Goal: Task Accomplishment & Management: Complete application form

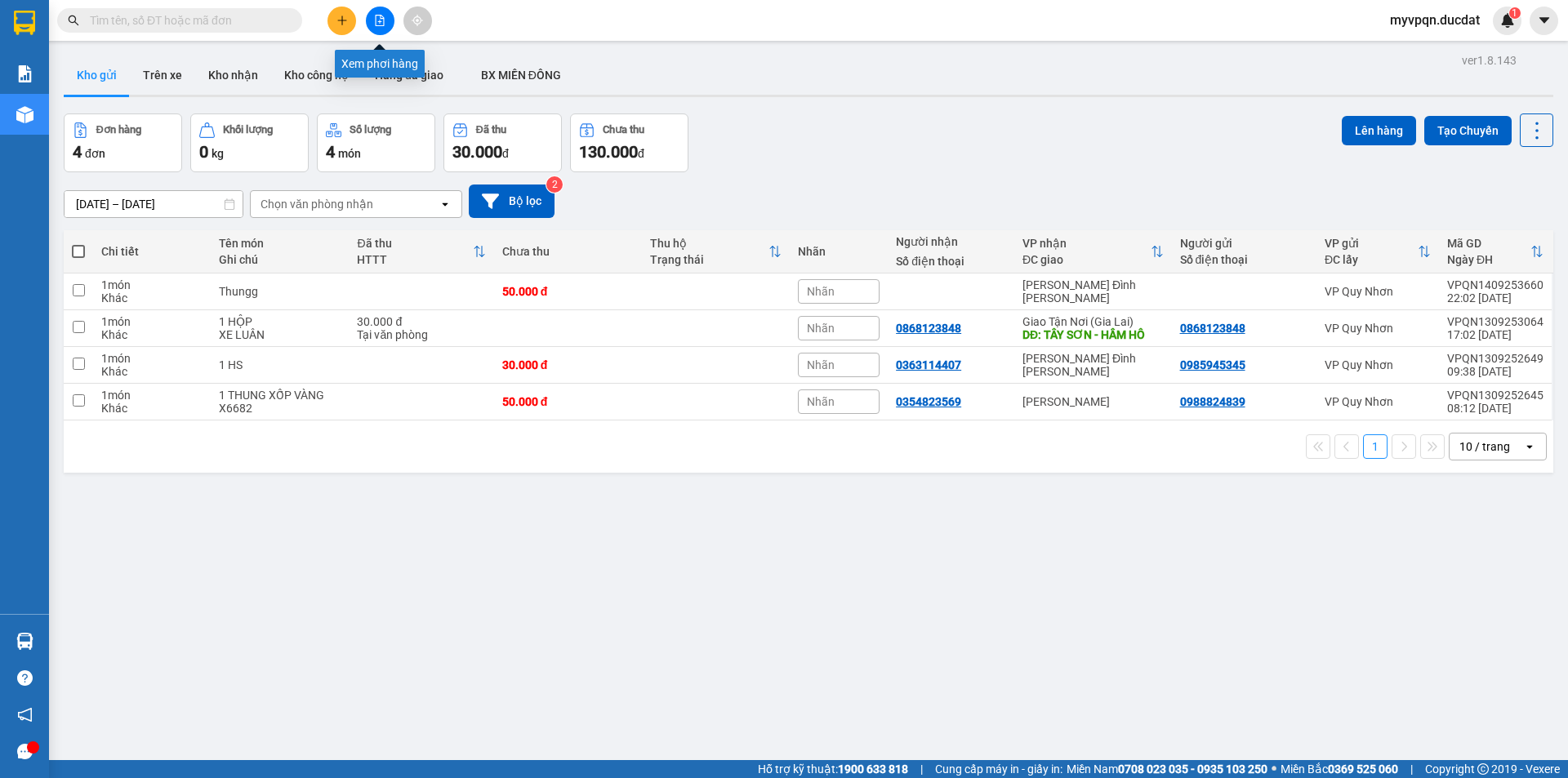
click at [352, 16] on button at bounding box center [342, 21] width 29 height 29
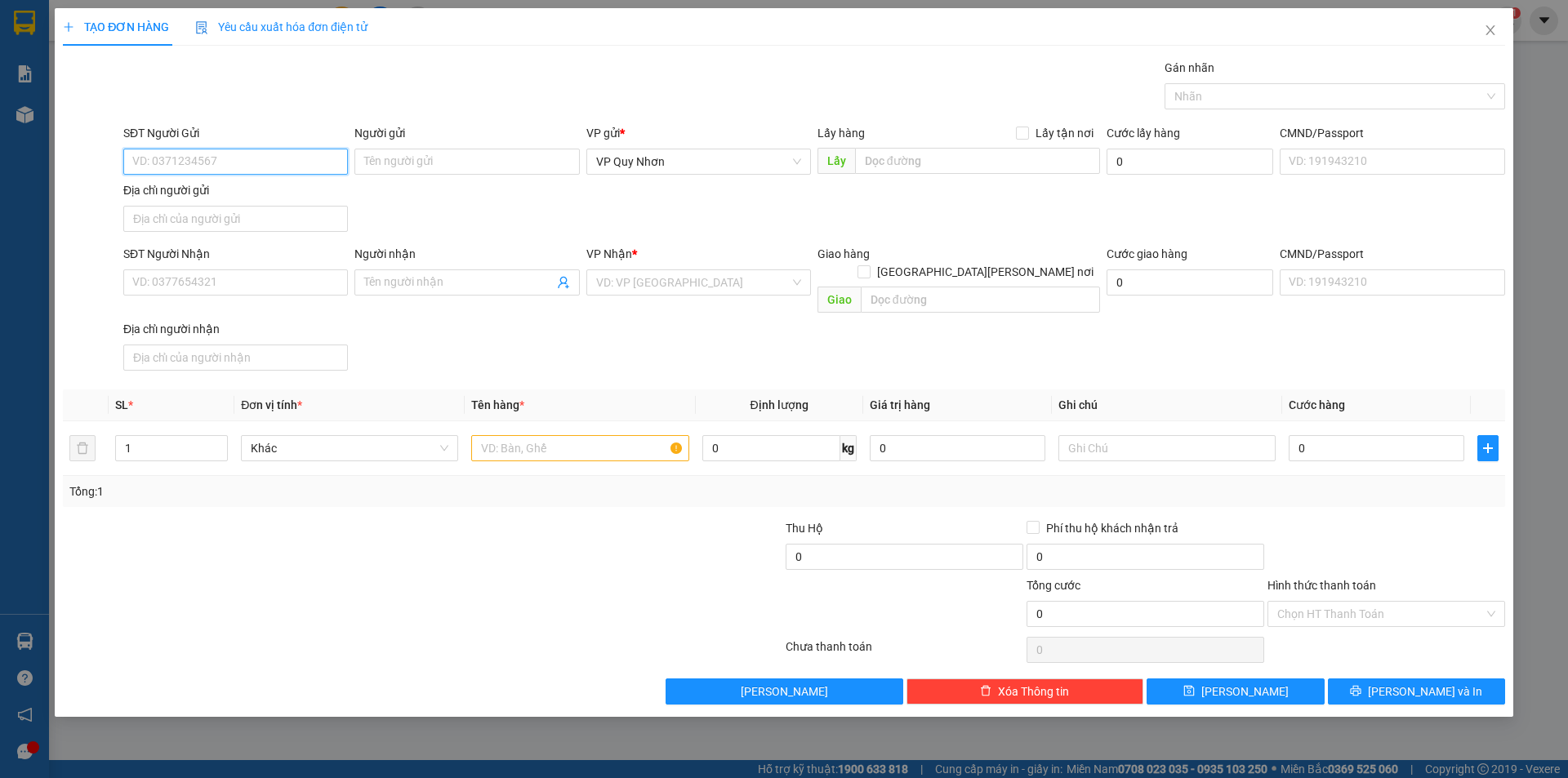
click at [225, 158] on input "SĐT Người Gửi" at bounding box center [236, 162] width 225 height 26
click at [299, 161] on input "SĐT Người Gửi" at bounding box center [236, 162] width 225 height 26
type input "0935136007"
click at [225, 282] on input "SĐT Người Nhận" at bounding box center [236, 282] width 225 height 26
type input "0988585129"
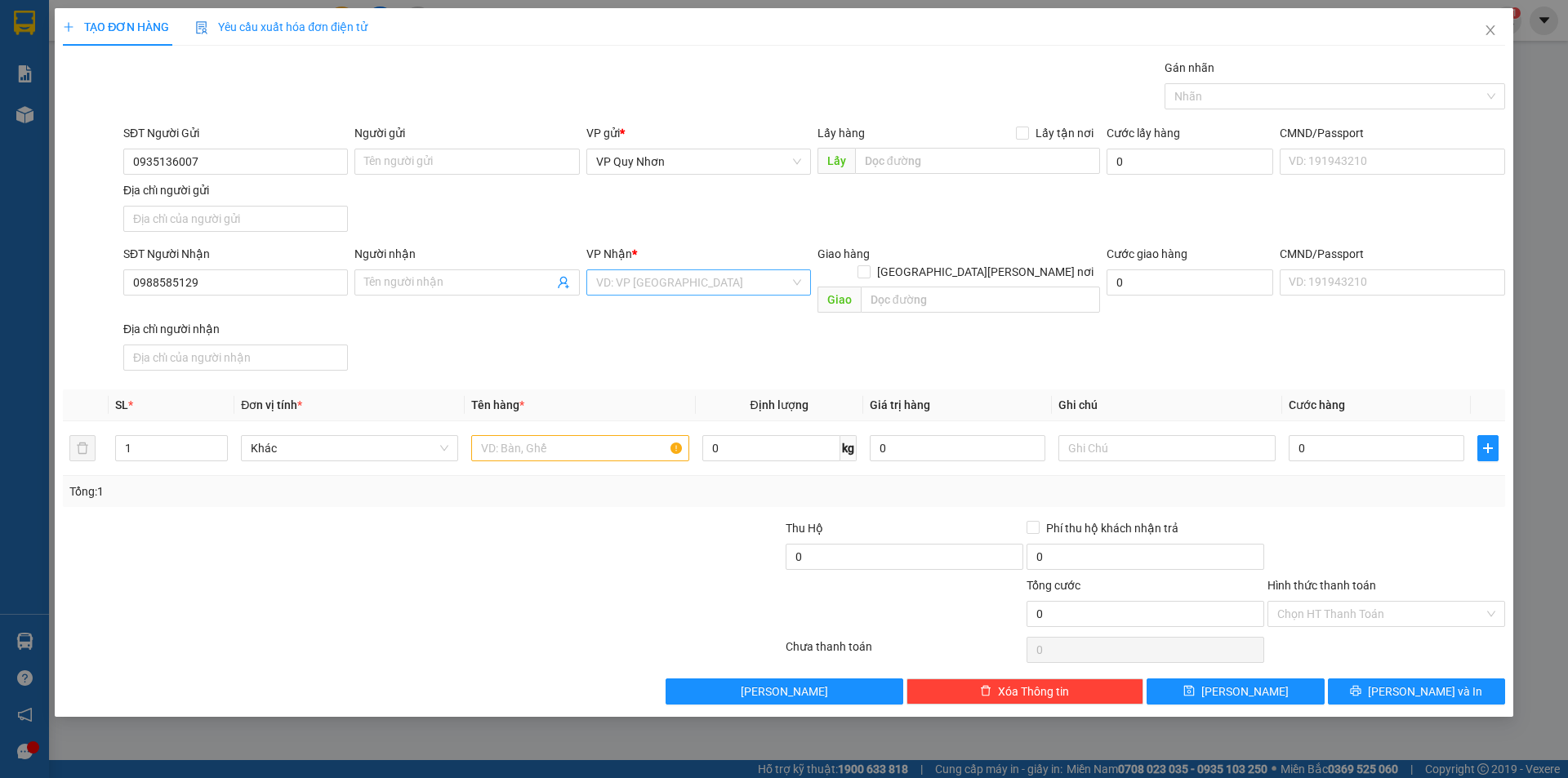
click at [676, 287] on input "search" at bounding box center [693, 282] width 194 height 25
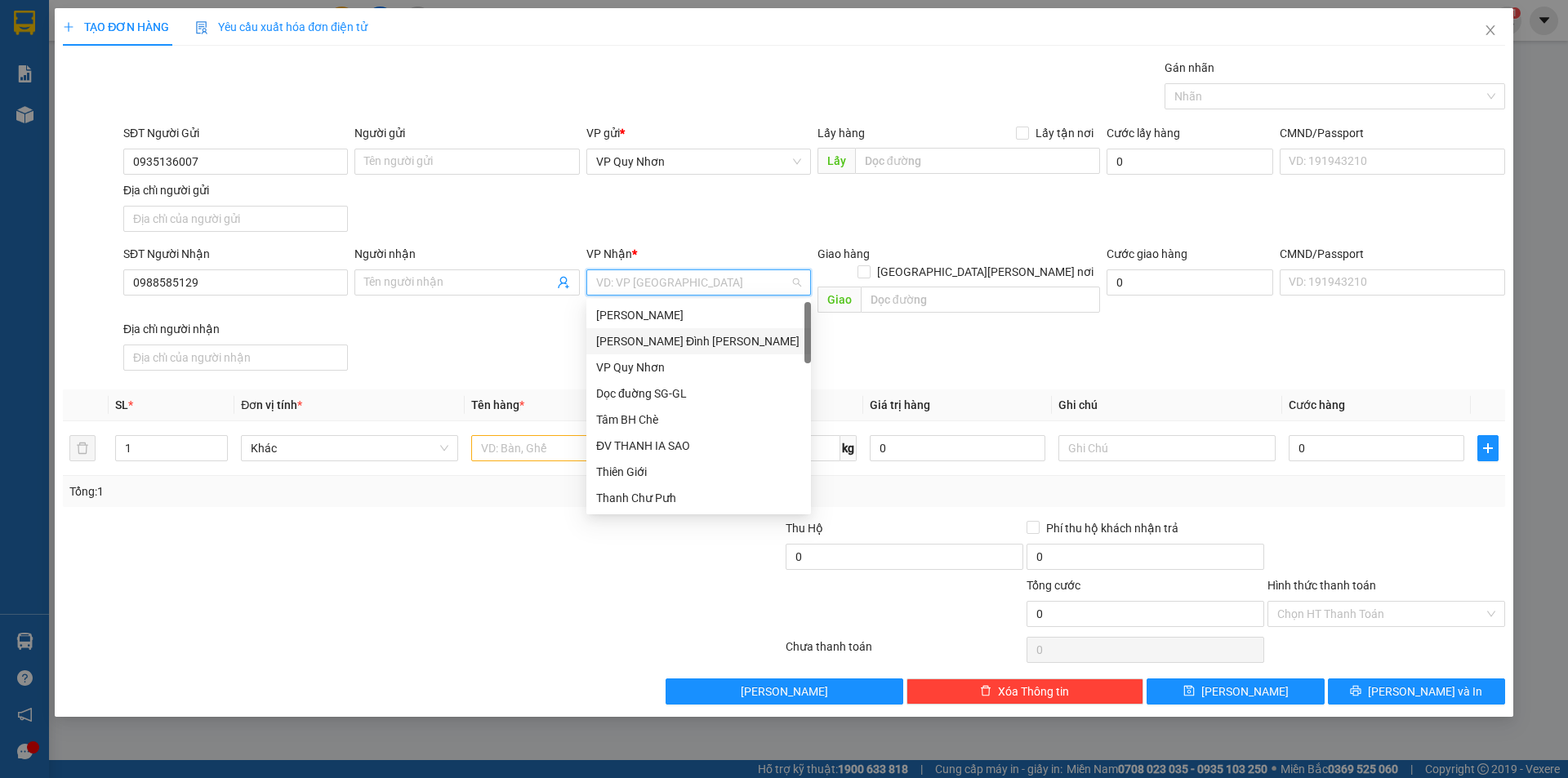
click at [642, 338] on div "[PERSON_NAME] Đình [PERSON_NAME]" at bounding box center [699, 341] width 205 height 18
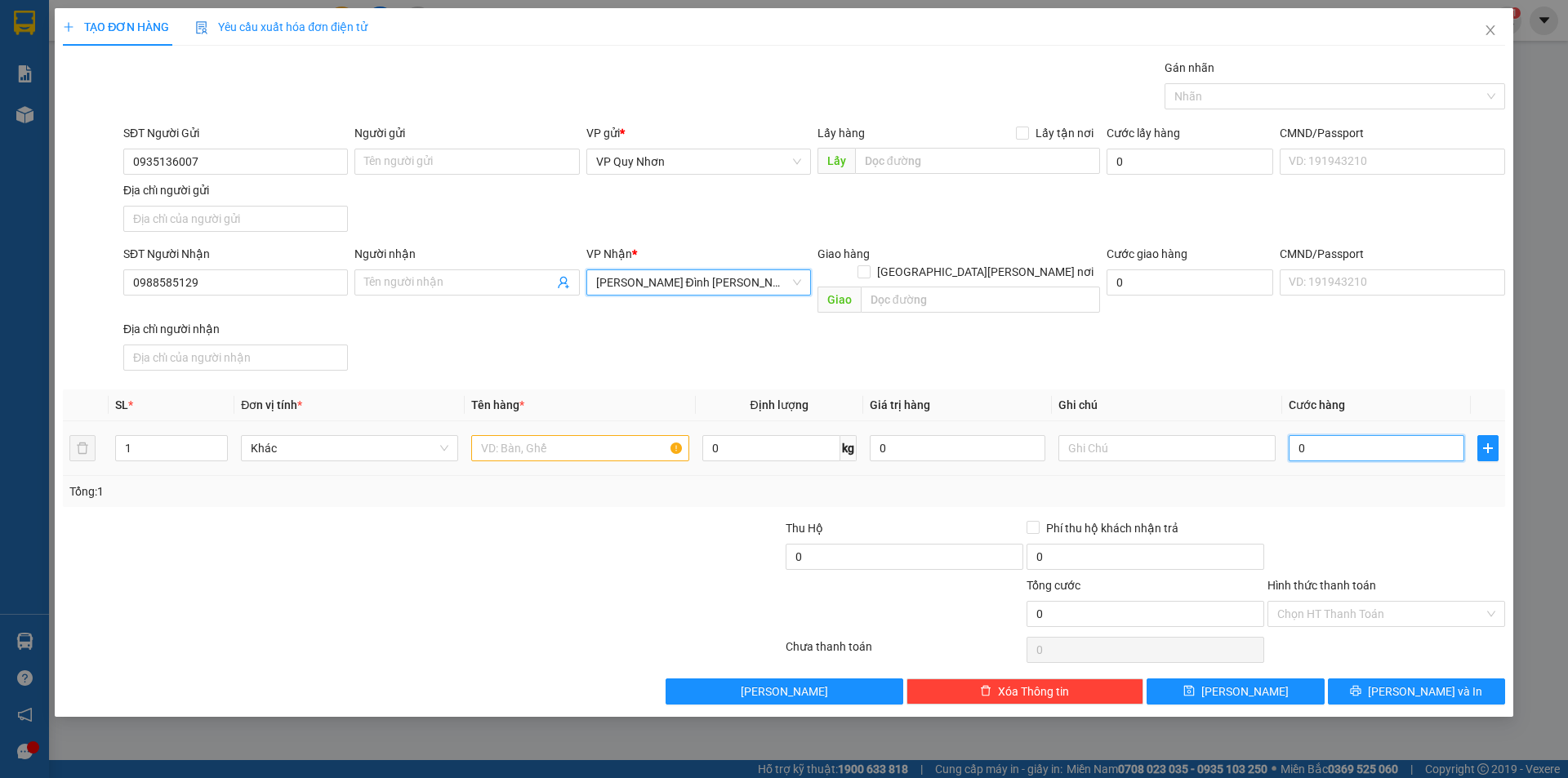
click at [1346, 435] on input "0" at bounding box center [1377, 448] width 176 height 26
type input "3"
type input "30"
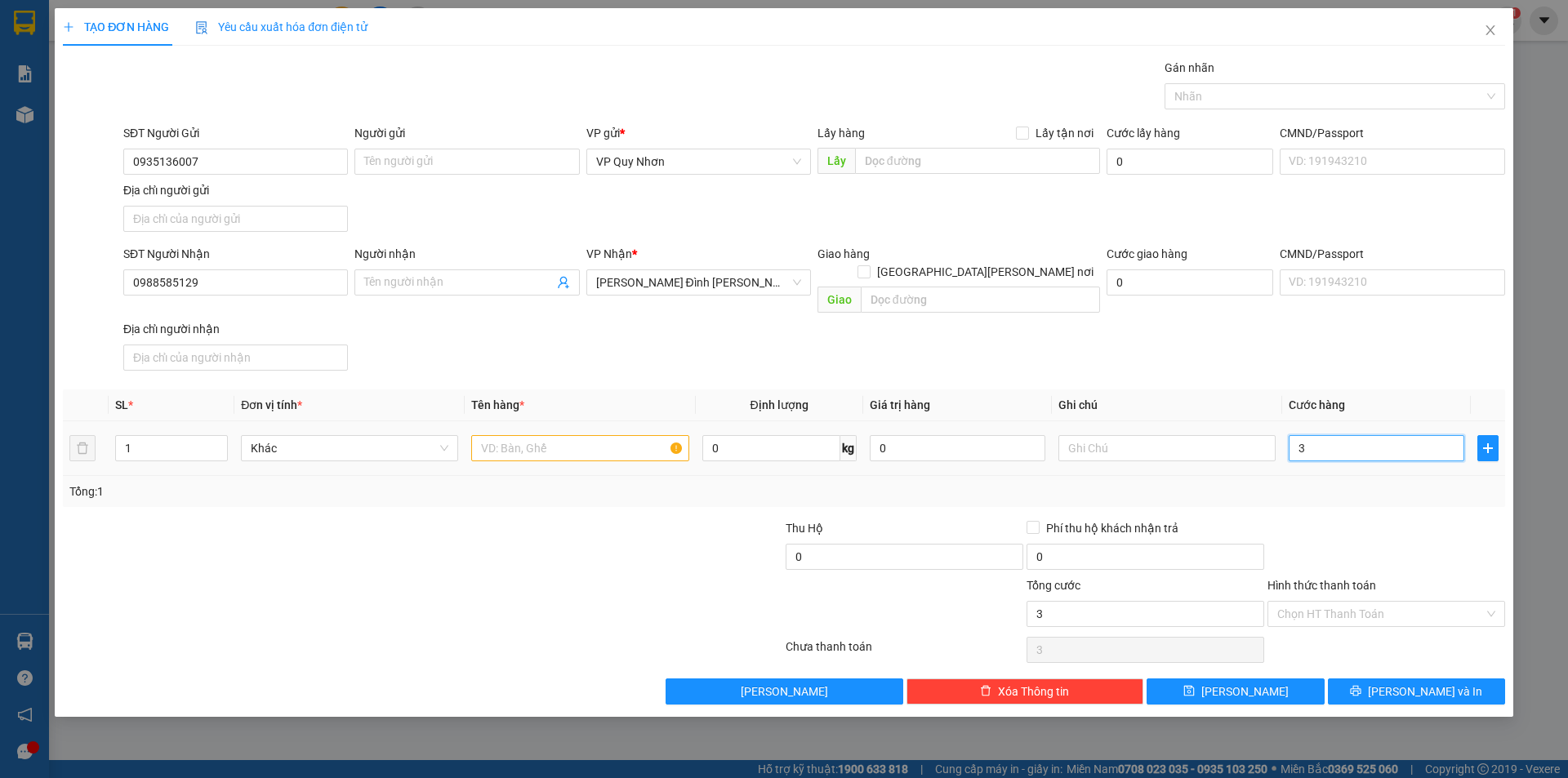
type input "30"
type input "300"
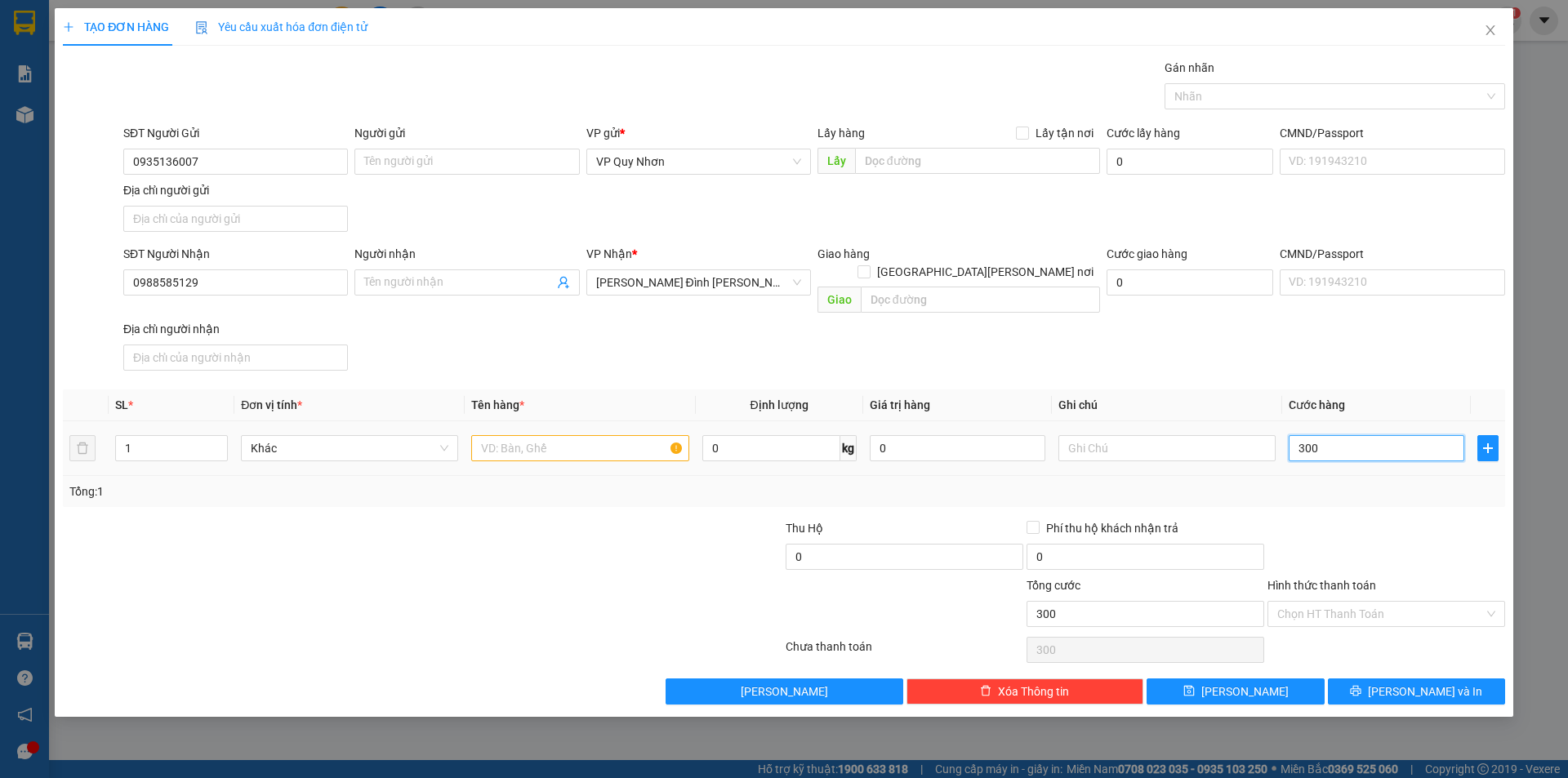
type input "3.000"
type input "30.000"
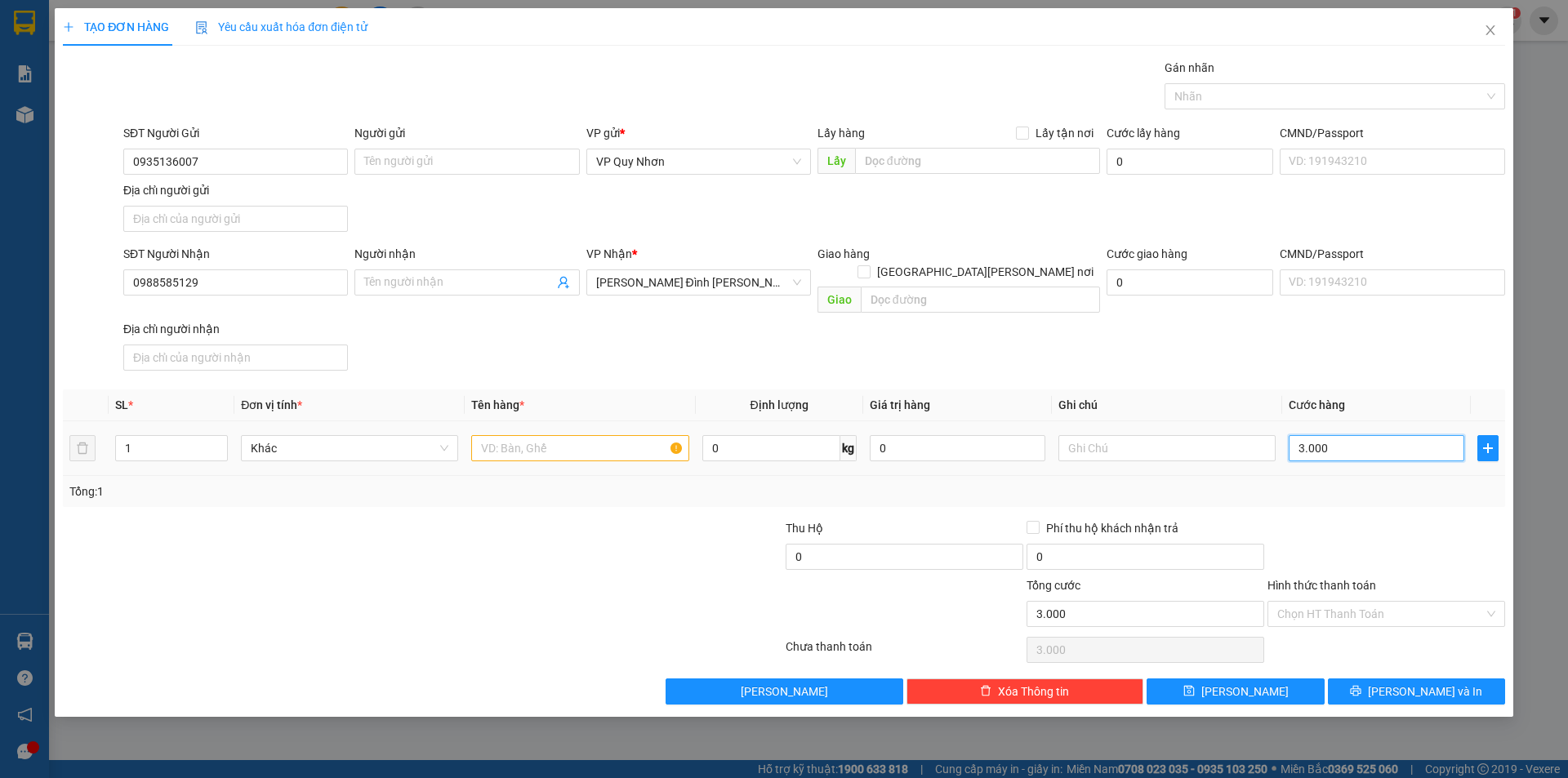
type input "30.000"
click at [562, 435] on input "text" at bounding box center [580, 448] width 218 height 26
type input "1 HS"
click at [1143, 435] on input "text" at bounding box center [1167, 448] width 218 height 26
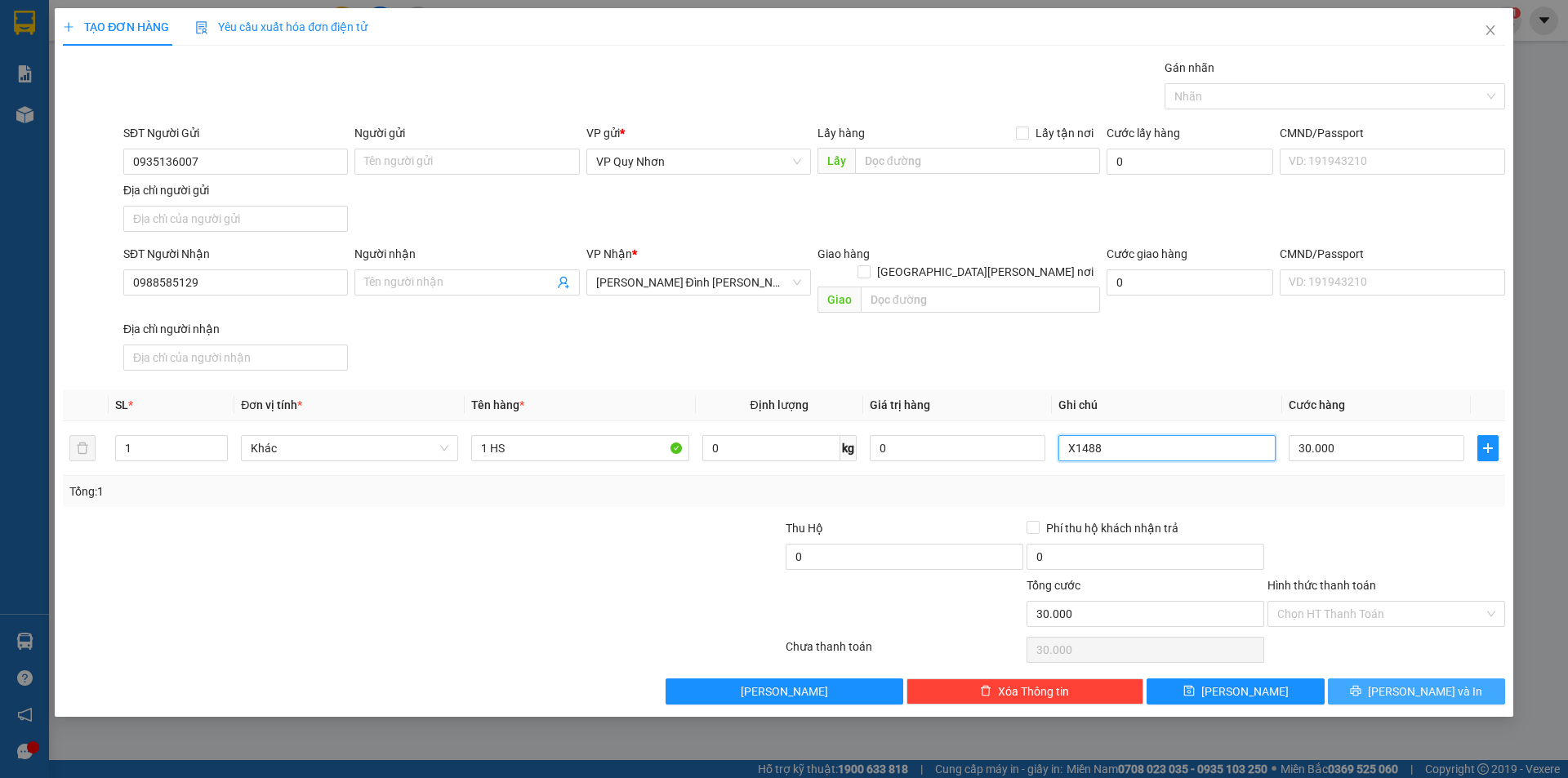
type input "X1488"
click at [1418, 683] on span "[PERSON_NAME] và In" at bounding box center [1424, 692] width 114 height 18
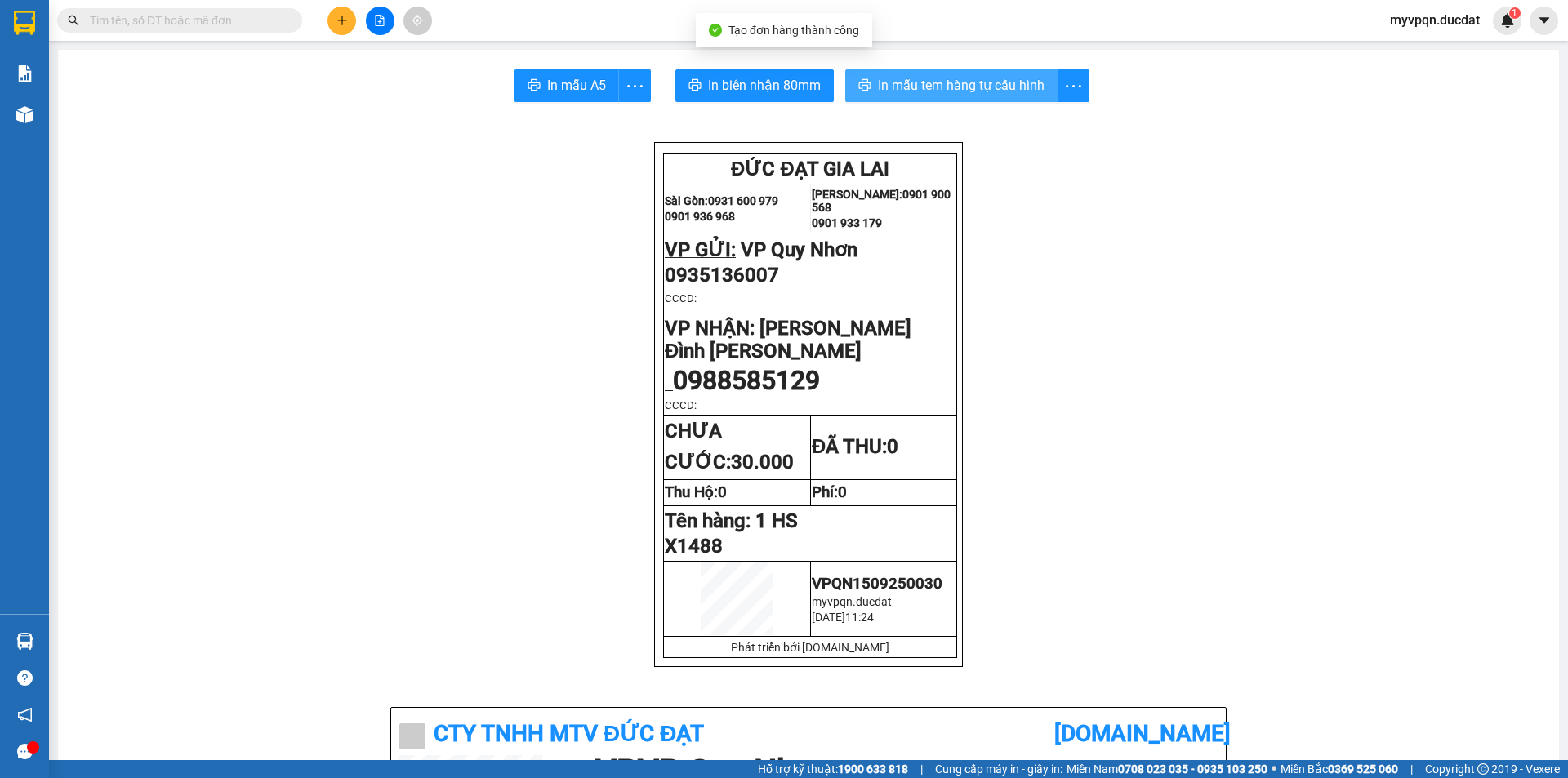
click at [970, 79] on span "In mẫu tem hàng tự cấu hình" at bounding box center [961, 85] width 167 height 21
